Goal: Task Accomplishment & Management: Complete application form

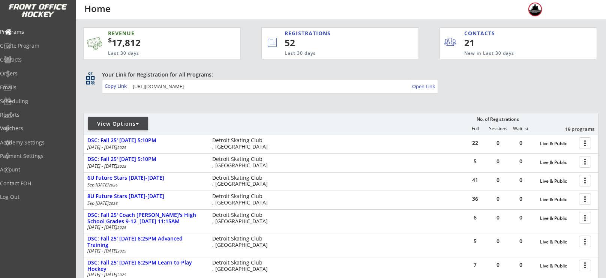
click at [111, 125] on div "View Options" at bounding box center [118, 124] width 60 height 8
select select ""Upcoming Programs""
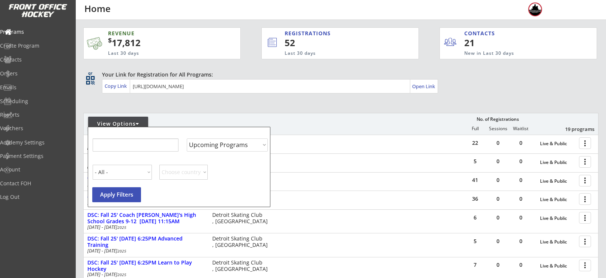
select select ""Upcoming Programs""
click at [123, 142] on input "input" at bounding box center [135, 144] width 86 height 13
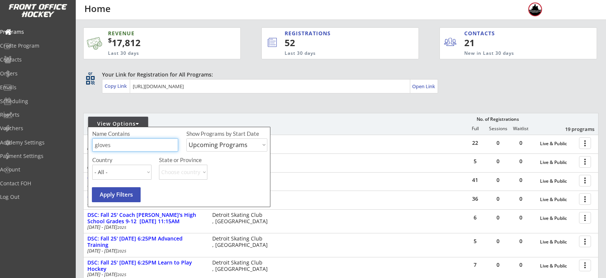
type input "gloves"
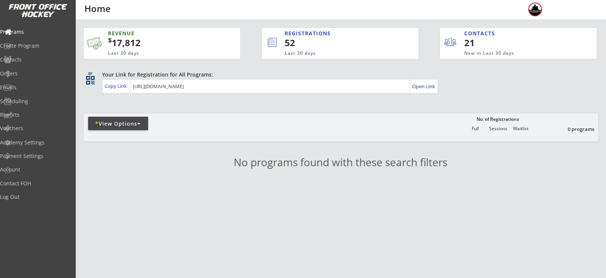
click at [138, 128] on div "* View Options" at bounding box center [118, 124] width 60 height 14
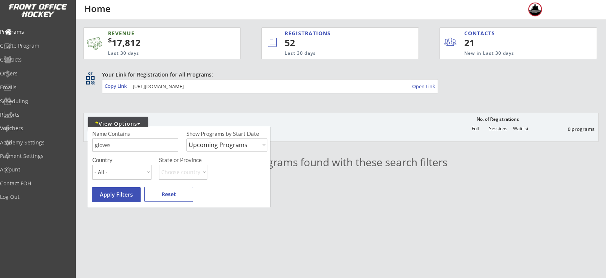
click at [211, 147] on select "Upcoming Programs Past Programs Specific Date Range" at bounding box center [226, 144] width 81 height 13
select select ""Past Programs""
click at [186, 138] on select "Upcoming Programs Past Programs Specific Date Range" at bounding box center [226, 144] width 81 height 13
click at [118, 200] on button "Apply Filters" at bounding box center [116, 194] width 49 height 15
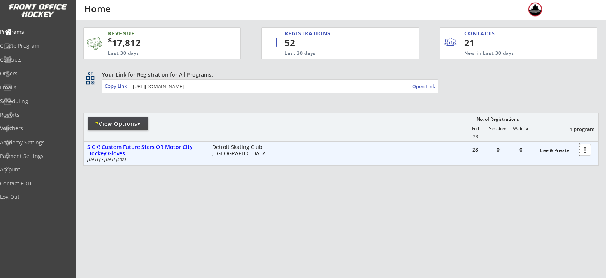
click at [586, 151] on div at bounding box center [586, 149] width 13 height 13
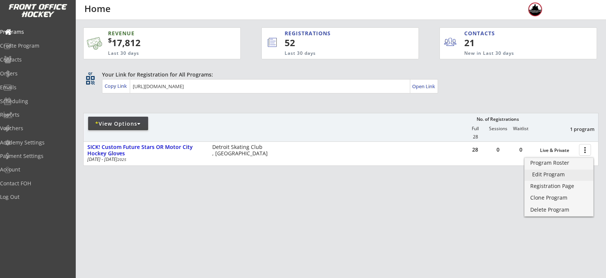
click at [560, 176] on div "Edit Program" at bounding box center [559, 174] width 54 height 5
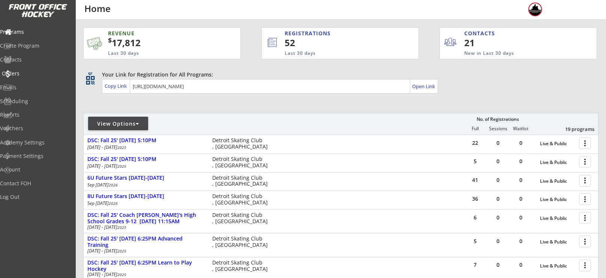
click at [29, 78] on div "Orders" at bounding box center [35, 74] width 71 height 13
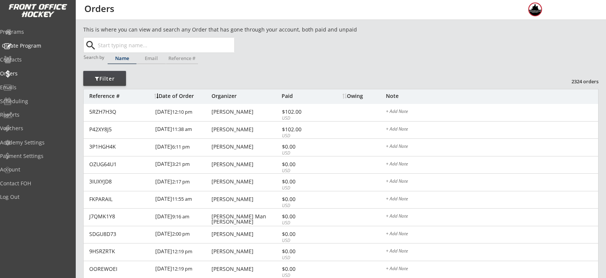
click at [39, 45] on div "Create Program" at bounding box center [36, 45] width 68 height 5
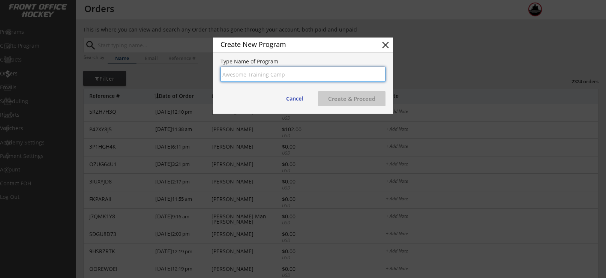
type input "C"
type input "Custom Hockey Gloves"
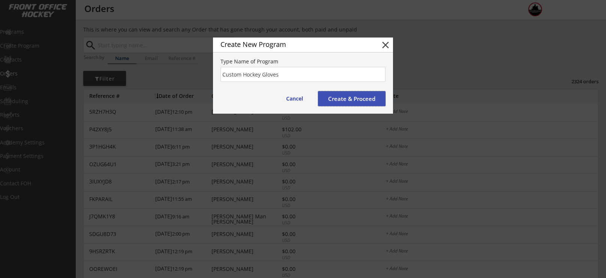
click at [338, 102] on button "Create & Proceed" at bounding box center [352, 98] width 68 height 15
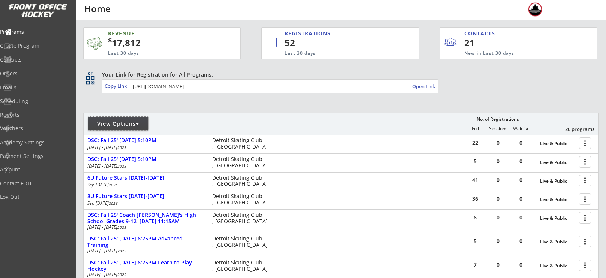
click at [138, 119] on div "View Options" at bounding box center [118, 124] width 60 height 14
select select ""Upcoming Programs""
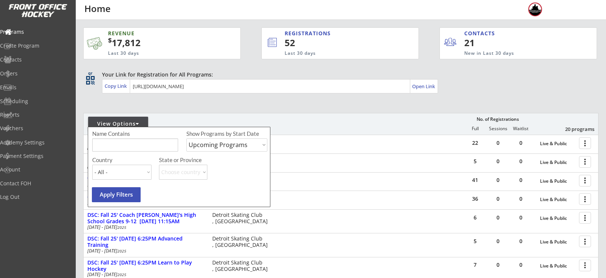
click at [152, 135] on div "Name Contains Show Programs by Start Date Upcoming Programs Past Programs Speci…" at bounding box center [180, 143] width 177 height 26
click at [152, 143] on input "input" at bounding box center [135, 144] width 86 height 13
type input "gloves"
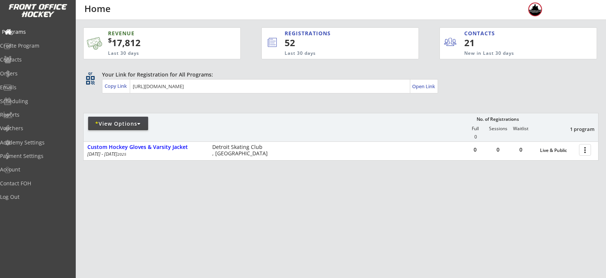
click at [38, 32] on div "Programs" at bounding box center [36, 31] width 68 height 5
click at [32, 76] on div "Orders" at bounding box center [36, 73] width 68 height 5
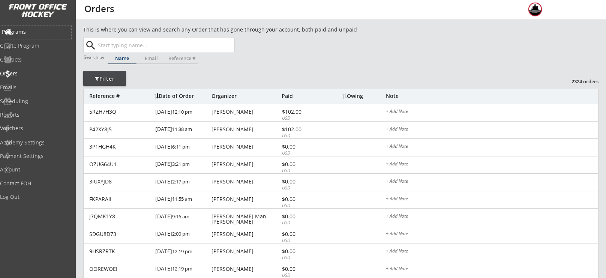
click at [32, 39] on div "Programs" at bounding box center [35, 32] width 71 height 13
